Goal: Task Accomplishment & Management: Manage account settings

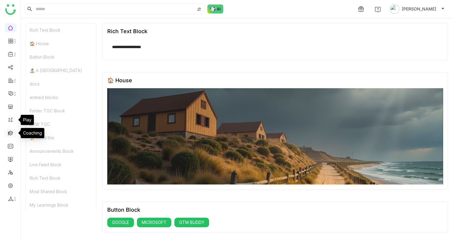
click at [13, 132] on link at bounding box center [10, 132] width 5 height 5
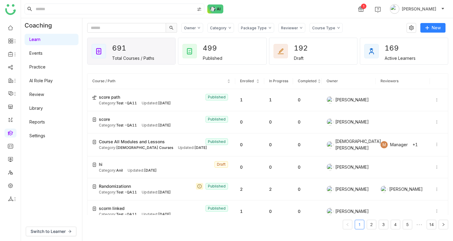
click at [239, 27] on div "Package Type" at bounding box center [256, 28] width 36 height 10
click at [257, 28] on div "Package Type" at bounding box center [254, 28] width 26 height 4
click at [353, 20] on div "Owner Category Package Type Reviewer Course Type New 691 Total Courses / Paths …" at bounding box center [267, 129] width 370 height 223
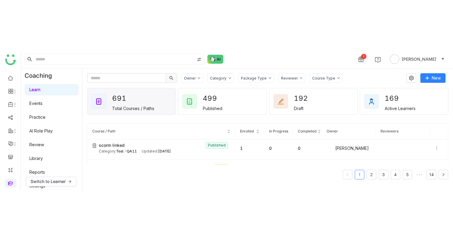
scroll to position [188, 0]
